Goal: Information Seeking & Learning: Check status

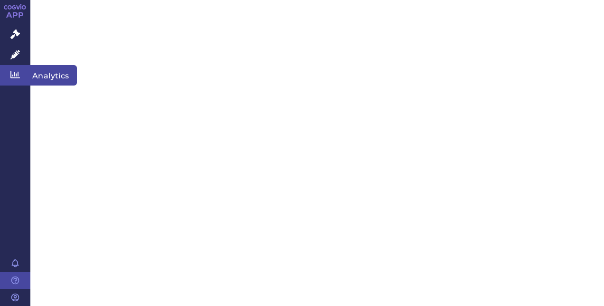
click at [19, 67] on link "Analytics" at bounding box center [15, 75] width 30 height 20
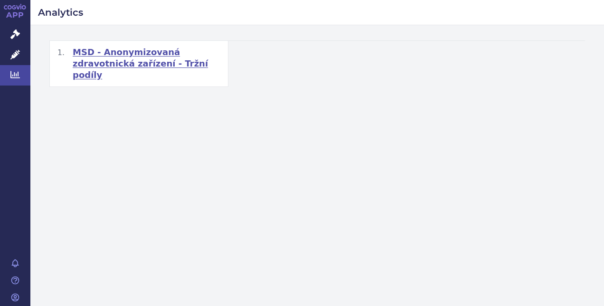
click at [129, 58] on span "MSD - Anonymizovaná zdravotnická zařízení - Tržní podíly" at bounding box center [147, 64] width 148 height 34
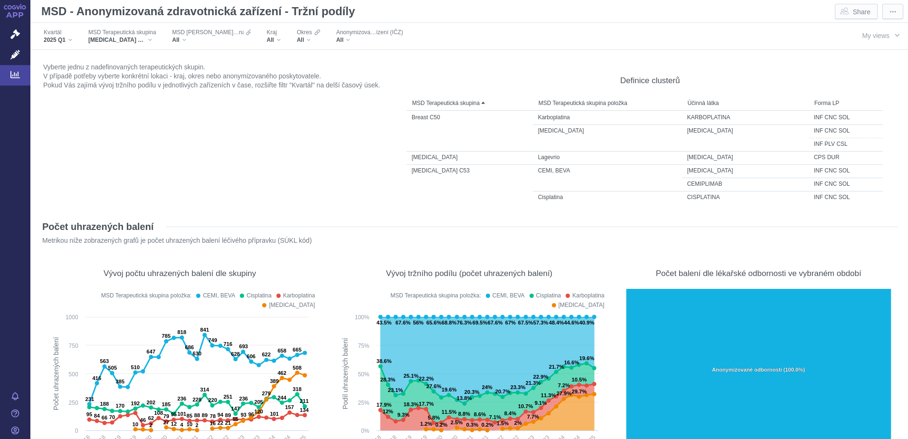
click at [19, 10] on link "APP" at bounding box center [15, 12] width 30 height 25
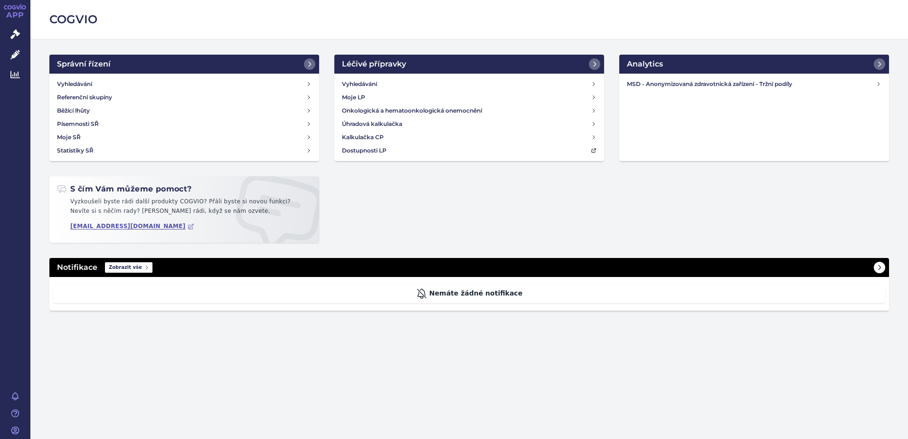
click at [122, 269] on span "Zobrazit vše" at bounding box center [128, 267] width 47 height 10
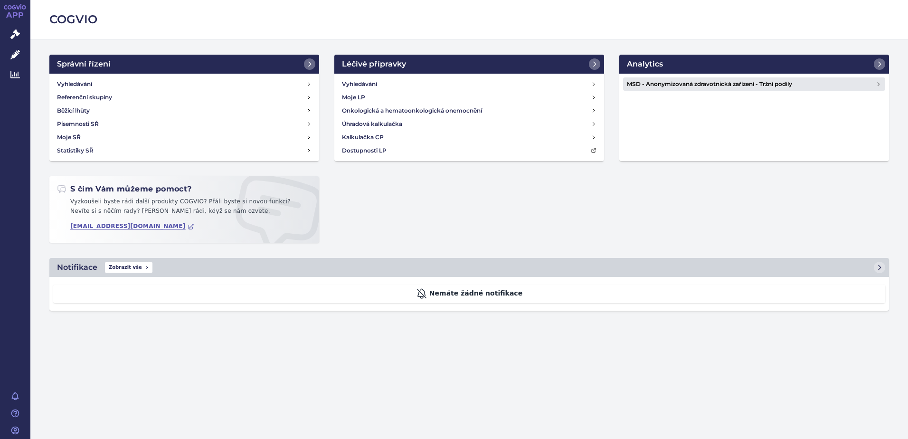
click at [742, 83] on h4 "MSD - Anonymizovaná zdravotnická zařízení - Tržní podíly" at bounding box center [751, 83] width 249 height 9
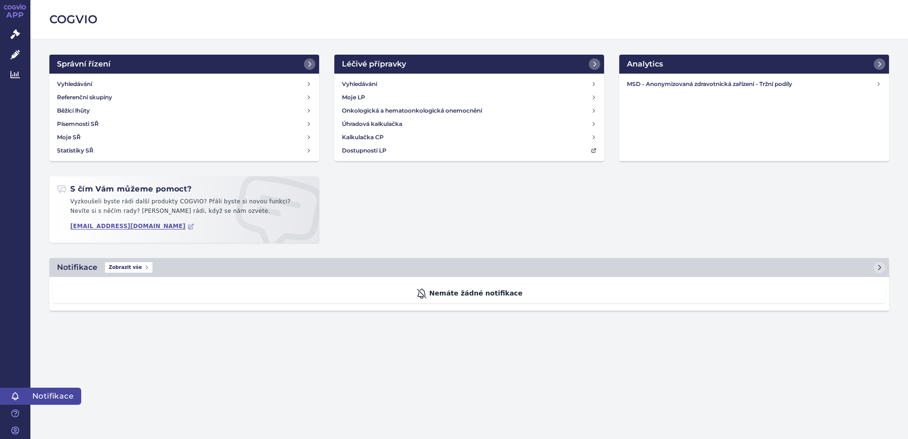
click at [17, 398] on icon at bounding box center [15, 396] width 6 height 7
